Goal: Task Accomplishment & Management: Use online tool/utility

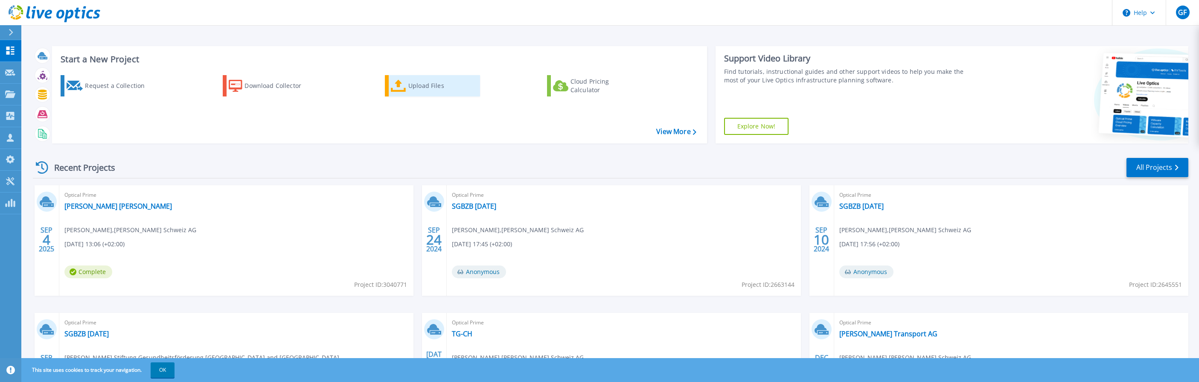
click at [409, 87] on div "Upload Files" at bounding box center [442, 85] width 68 height 17
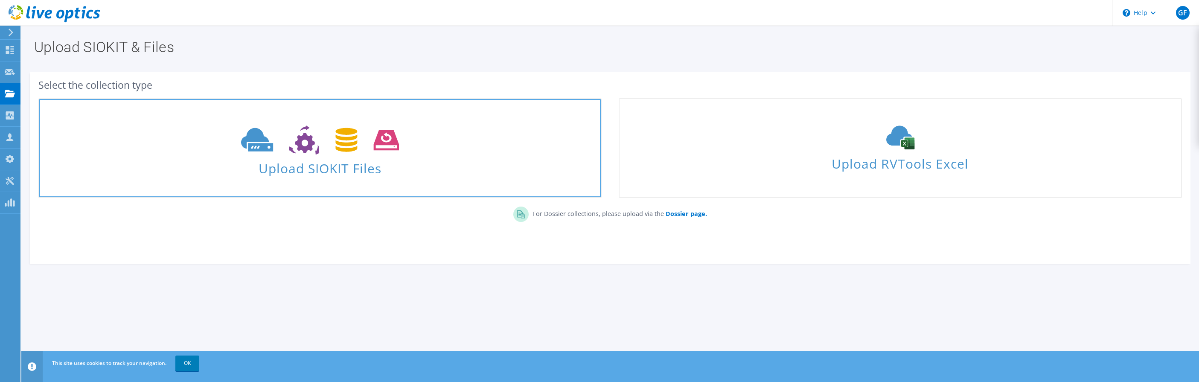
click at [444, 151] on span at bounding box center [319, 139] width 561 height 36
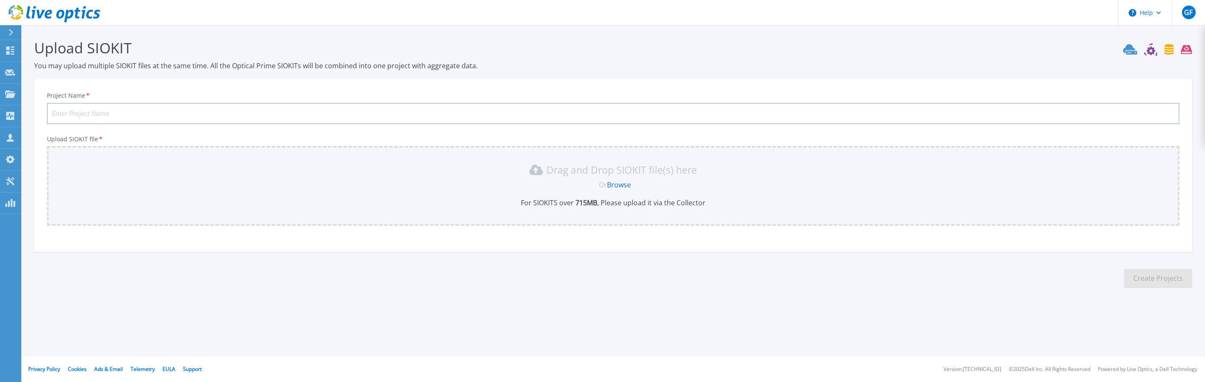
click at [128, 113] on input "Project Name *" at bounding box center [613, 113] width 1132 height 21
click at [618, 179] on div "Drag and Drop SIOKIT file(s) here Or Browse For SIOKITS over 715 MB , Please up…" at bounding box center [613, 185] width 1122 height 44
click at [621, 187] on link "Browse" at bounding box center [619, 184] width 24 height 9
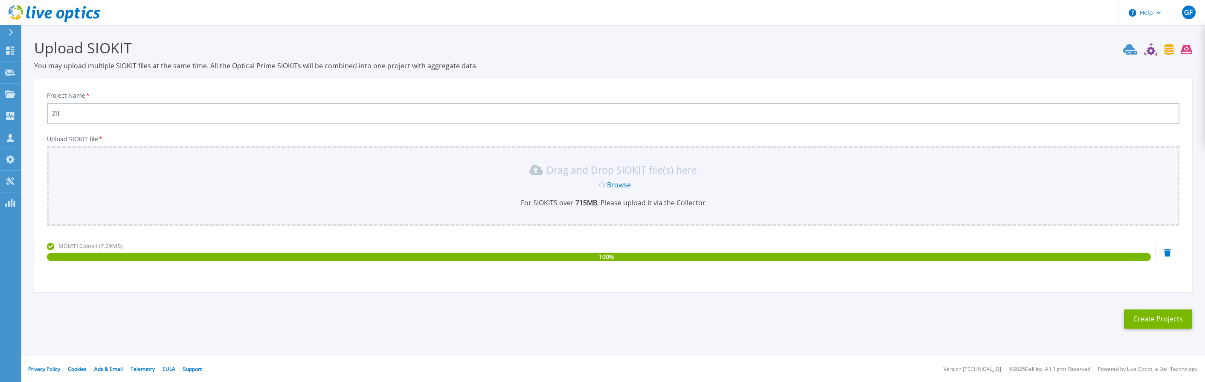
click at [75, 119] on input "ZII" at bounding box center [613, 113] width 1132 height 21
type input "ZII AG"
click at [1155, 317] on button "Create Projects" at bounding box center [1158, 318] width 68 height 19
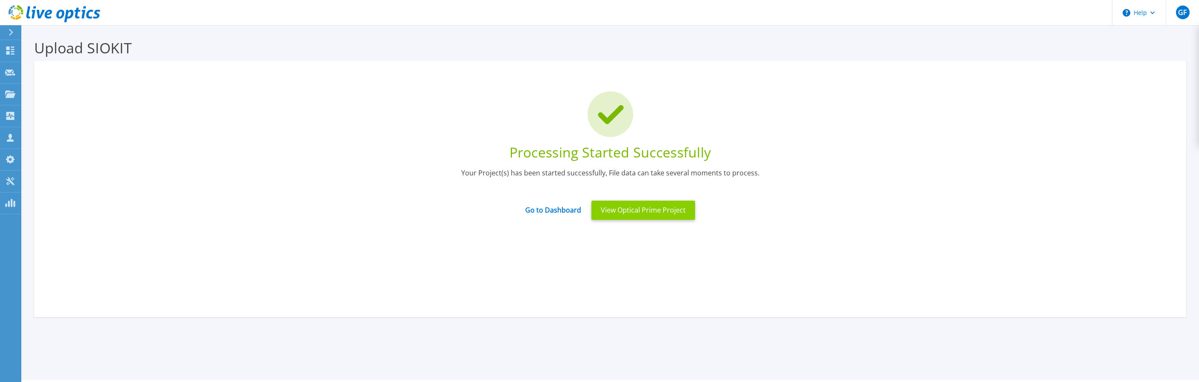
click at [641, 209] on button "View Optical Prime Project" at bounding box center [643, 209] width 104 height 19
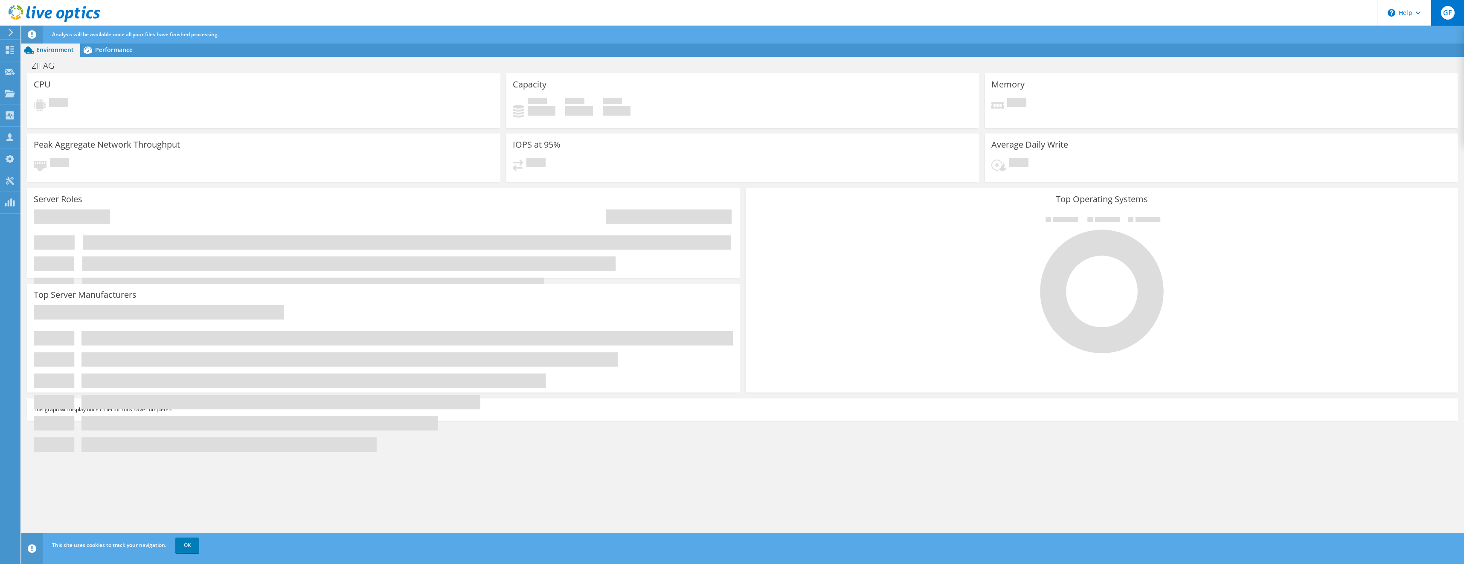
click at [1205, 12] on span "GF" at bounding box center [1448, 13] width 14 height 14
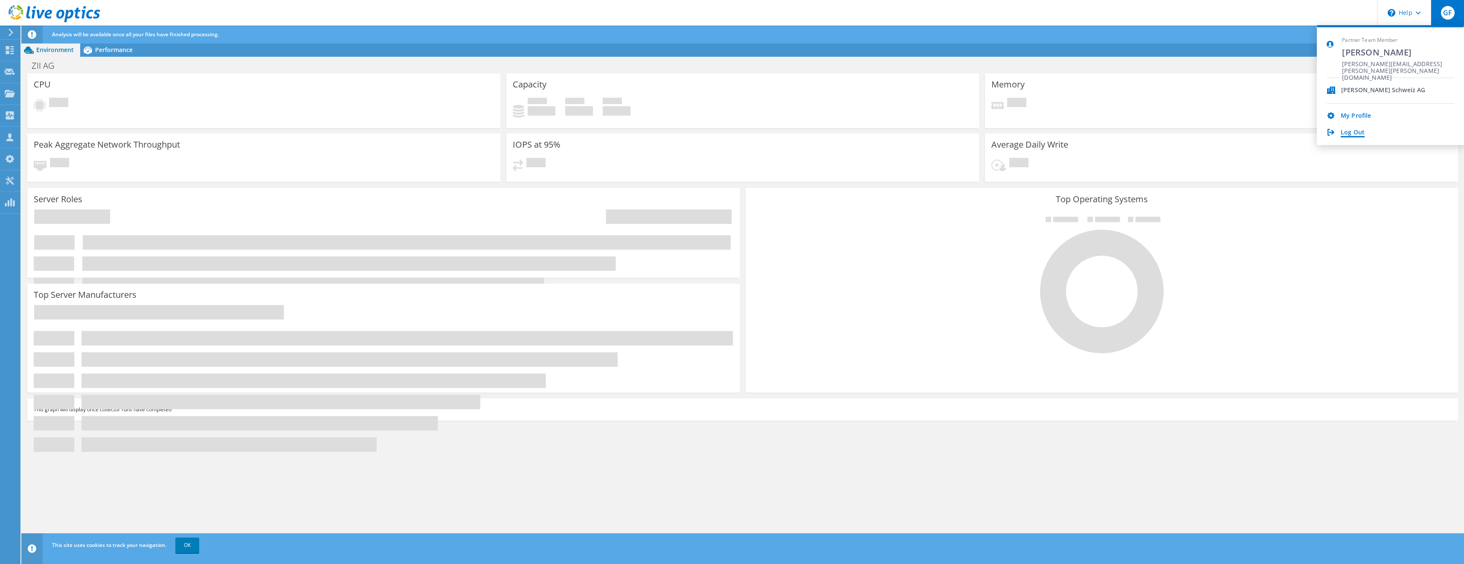
click at [1205, 134] on link "Log Out" at bounding box center [1353, 133] width 24 height 8
